Goal: Find specific page/section: Locate a particular part of the current website

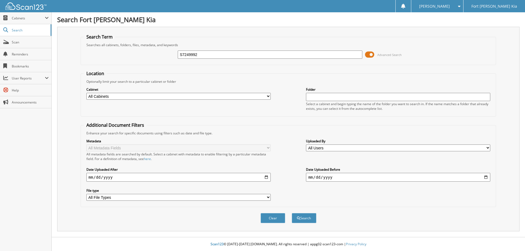
type input "S7249992"
click at [292, 213] on button "Search" at bounding box center [304, 218] width 25 height 10
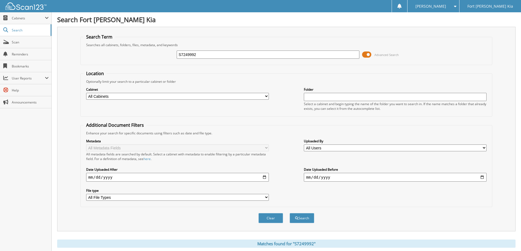
click at [367, 56] on span at bounding box center [366, 55] width 9 height 8
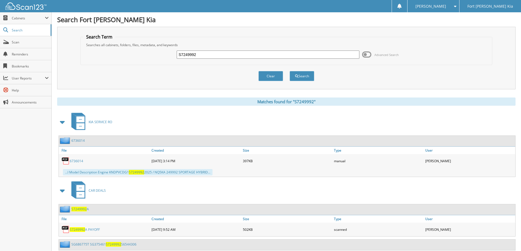
click at [59, 122] on span at bounding box center [63, 122] width 8 height 10
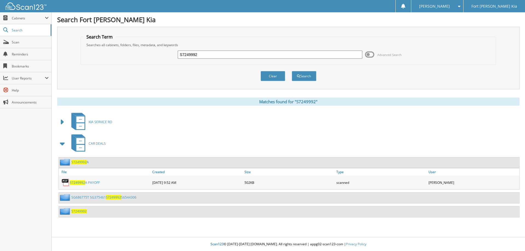
click at [86, 198] on link "SG686775T SG375461 S7249992 S6544306" at bounding box center [103, 197] width 65 height 5
